Goal: Transaction & Acquisition: Purchase product/service

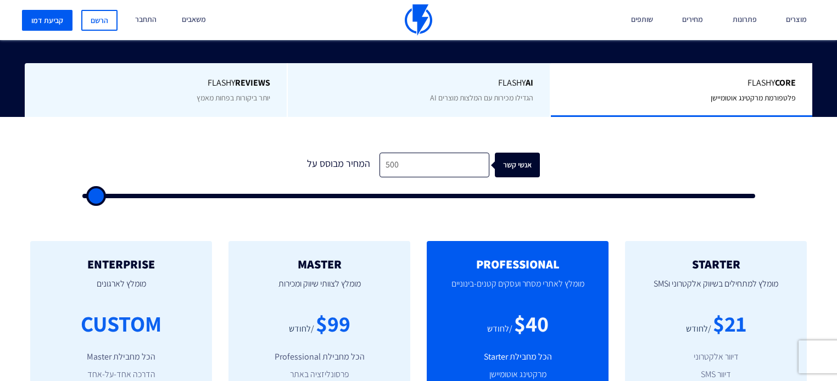
click at [403, 155] on input "500" at bounding box center [434, 165] width 110 height 25
type input "4"
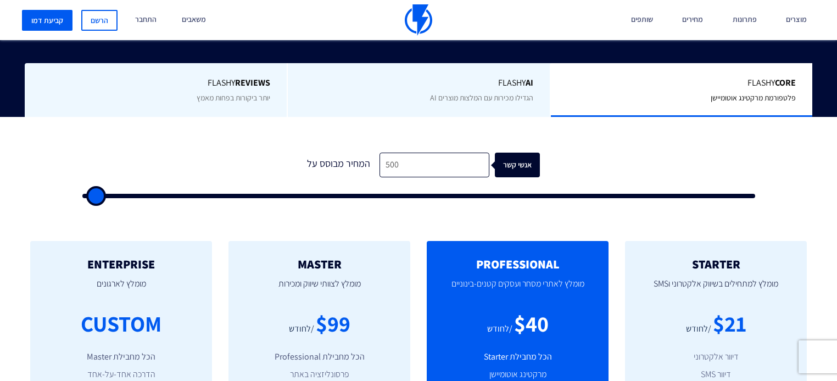
type input "500"
type input "4,000"
type input "4000"
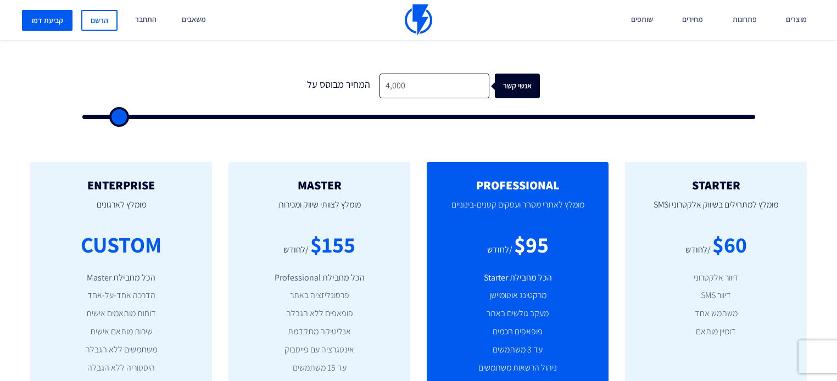
scroll to position [351, 0]
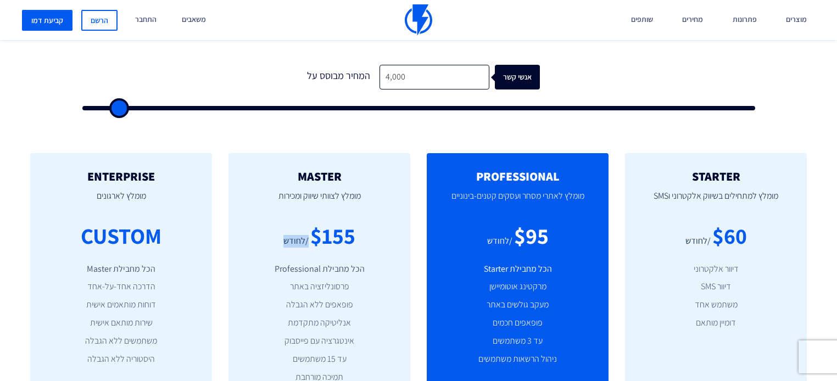
drag, startPoint x: 313, startPoint y: 239, endPoint x: 338, endPoint y: 224, distance: 29.9
click at [400, 250] on div "MASTER [PERSON_NAME] לצוותי שיווק ומכירות $155 /לחודש הכל מחבילת Professional פ…" at bounding box center [319, 296] width 182 height 286
click at [338, 224] on div "$155" at bounding box center [332, 235] width 45 height 31
click at [338, 223] on div "$155" at bounding box center [332, 235] width 45 height 31
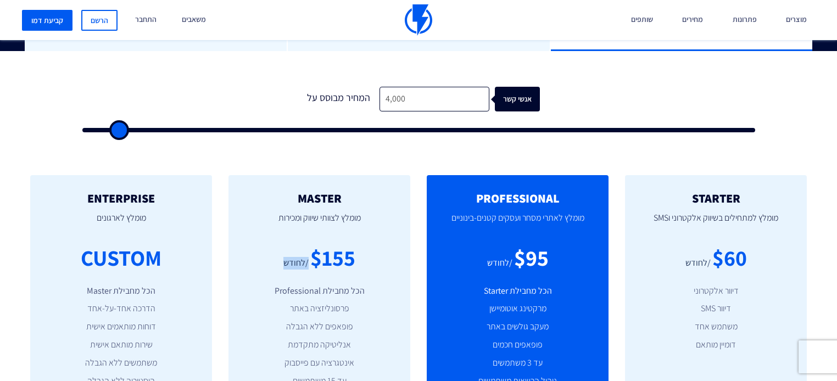
click at [338, 242] on div "$155" at bounding box center [332, 257] width 45 height 31
click at [326, 242] on div "$155" at bounding box center [332, 257] width 45 height 31
click at [325, 242] on div "$155" at bounding box center [332, 257] width 45 height 31
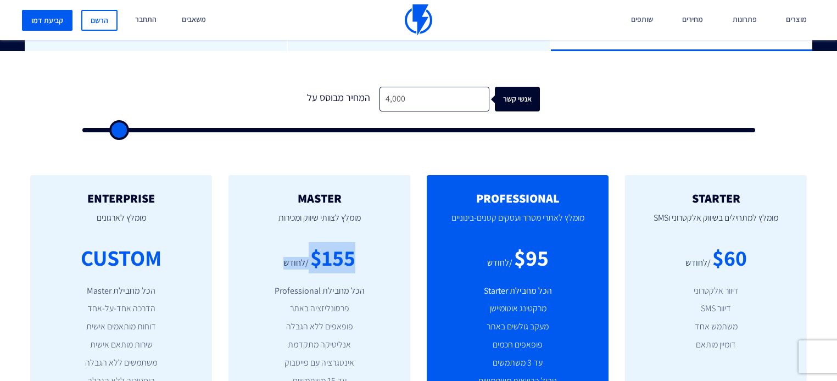
click at [325, 242] on div "$155" at bounding box center [332, 257] width 45 height 31
click at [328, 242] on div "$155" at bounding box center [332, 257] width 45 height 31
click at [325, 242] on div "$155" at bounding box center [332, 257] width 45 height 31
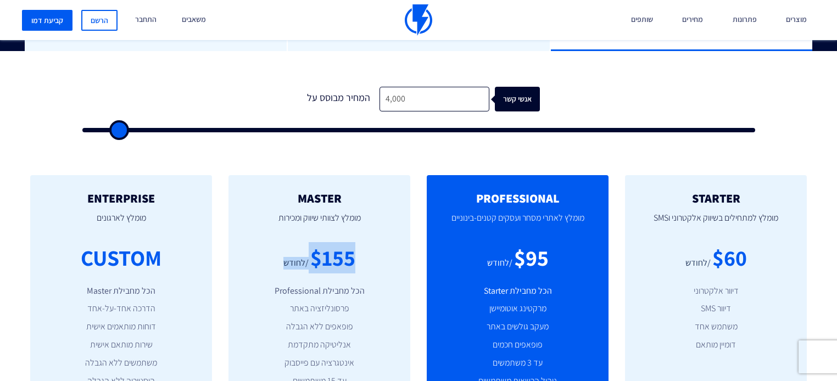
click at [325, 242] on div "$155" at bounding box center [332, 257] width 45 height 31
click at [319, 242] on div "$155" at bounding box center [332, 257] width 45 height 31
click at [318, 242] on div "$155" at bounding box center [332, 257] width 45 height 31
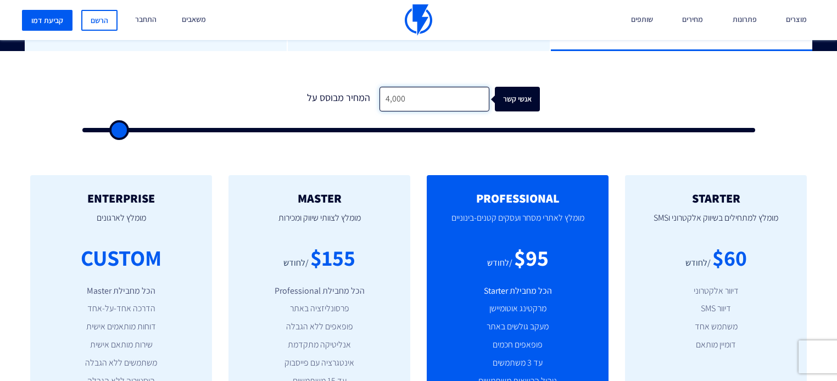
click at [436, 87] on input "4,000" at bounding box center [434, 99] width 110 height 25
drag, startPoint x: 431, startPoint y: 75, endPoint x: 332, endPoint y: 90, distance: 100.5
click at [332, 90] on form "0 המחיר מבוסס על 4,000 אנשי קשר" at bounding box center [418, 110] width 673 height 46
click at [418, 87] on input "4,000" at bounding box center [434, 99] width 110 height 25
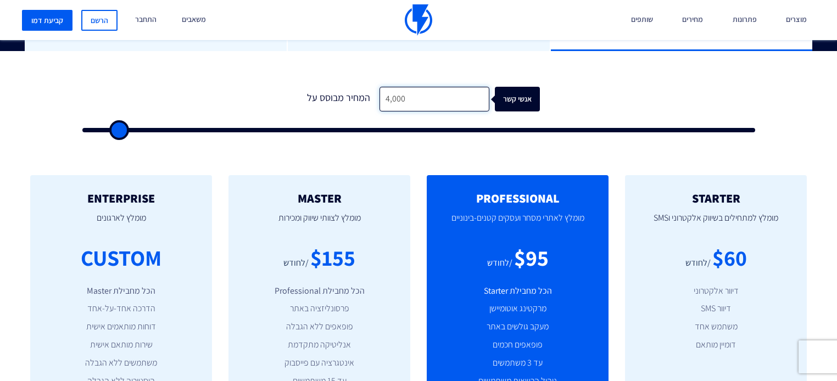
click at [418, 87] on input "4,000" at bounding box center [434, 99] width 110 height 25
click at [428, 87] on input "4,000" at bounding box center [434, 99] width 110 height 25
type input "2"
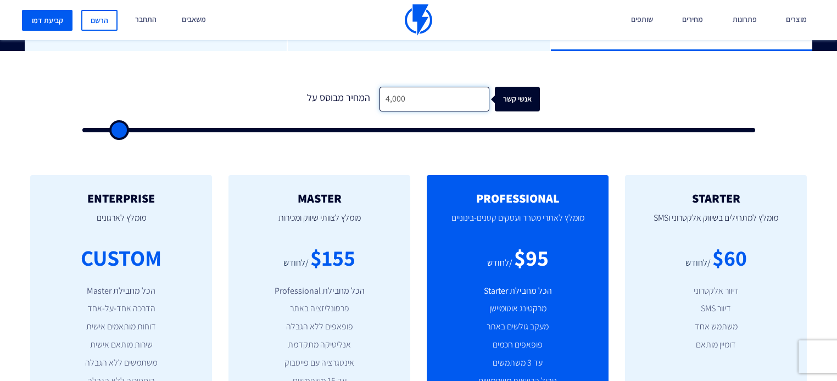
type input "500"
type input "26"
type input "500"
type input "260"
type input "500"
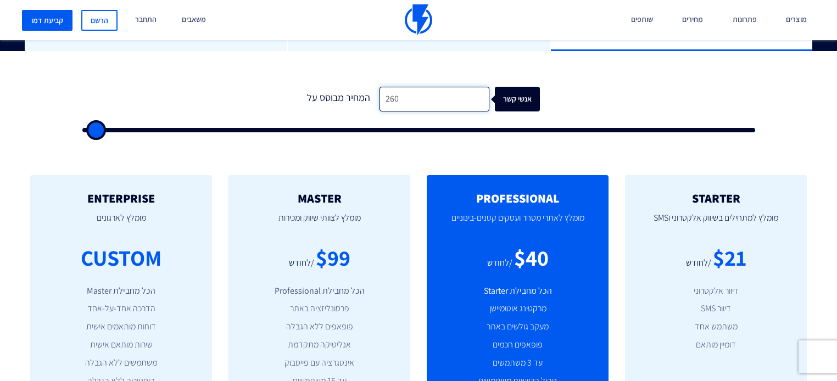
type input "2,608"
type input "2500"
type input "2,608"
drag, startPoint x: 297, startPoint y: 236, endPoint x: 378, endPoint y: 245, distance: 82.4
click at [411, 247] on div "MASTER [PERSON_NAME] לצוותי שיווק ומכירות $117 /לחודש הכל מחבילת Professional פ…" at bounding box center [319, 318] width 198 height 286
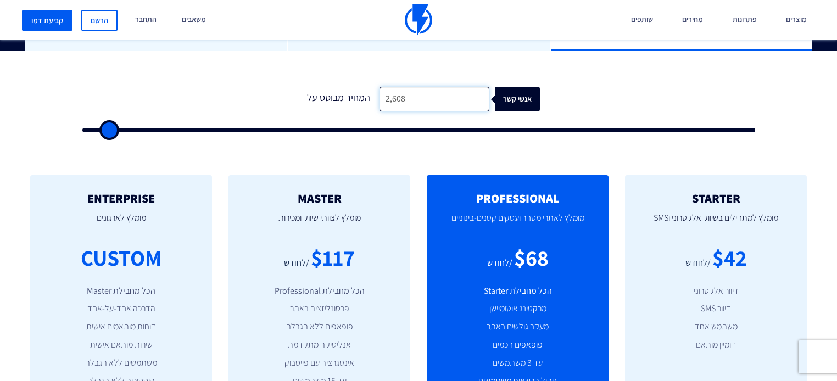
click at [482, 87] on input "2,608" at bounding box center [434, 99] width 110 height 25
drag, startPoint x: 571, startPoint y: 35, endPoint x: 344, endPoint y: 17, distance: 227.5
click at [569, 35] on div "מוצרים שיווק אוטומטי הפכו את השיווק לאוטומטי דיוור אלקטרוני שלחו את המסר הנכון …" at bounding box center [418, 20] width 837 height 40
